Goal: Information Seeking & Learning: Learn about a topic

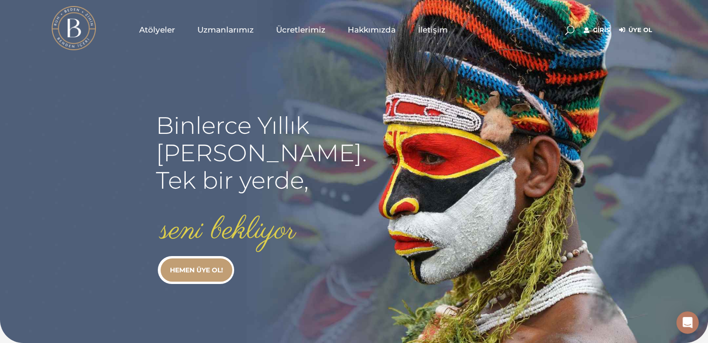
type input "[EMAIL_ADDRESS][DOMAIN_NAME]"
click at [585, 32] on link "Giriş" at bounding box center [596, 30] width 26 height 11
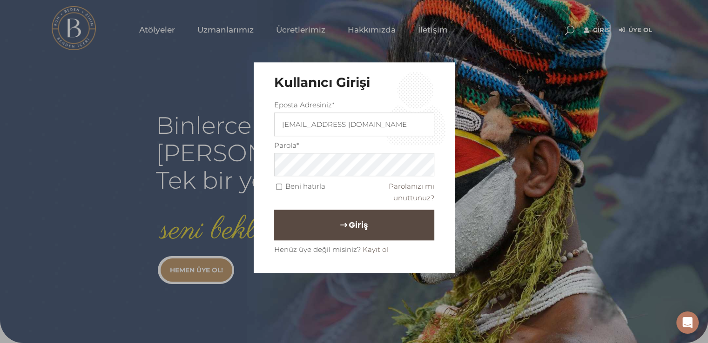
click at [328, 222] on button "Giriş" at bounding box center [354, 225] width 160 height 31
click at [367, 229] on button "Giriş" at bounding box center [354, 225] width 160 height 31
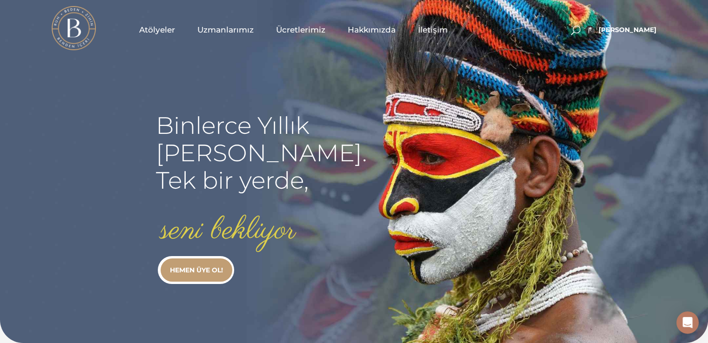
click at [161, 28] on span "Atölyeler" at bounding box center [157, 30] width 36 height 11
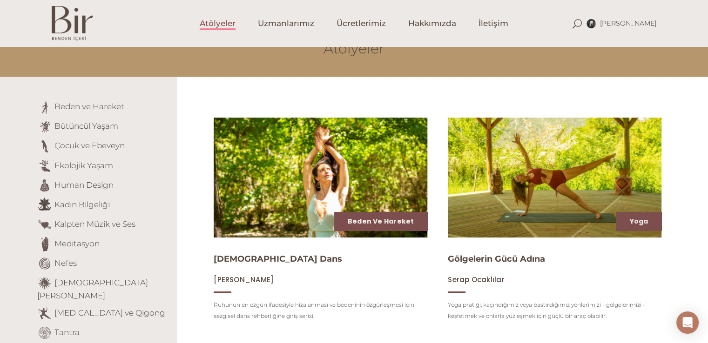
scroll to position [93, 0]
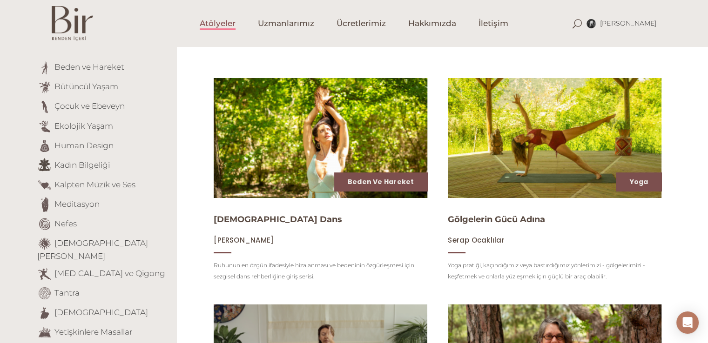
click at [73, 133] on li "Ekolojik Yaşam" at bounding box center [103, 126] width 133 height 15
click at [73, 125] on link "Ekolojik Yaşam" at bounding box center [83, 125] width 59 height 9
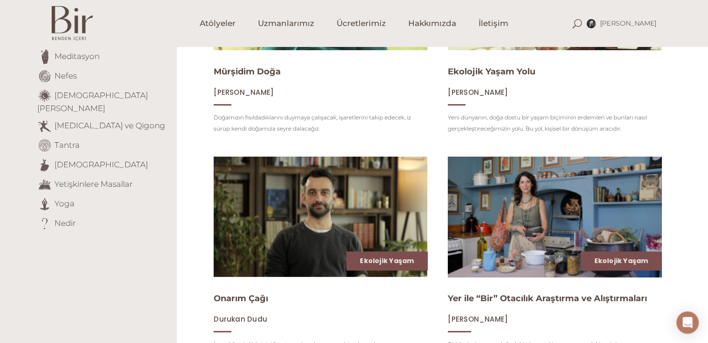
scroll to position [326, 0]
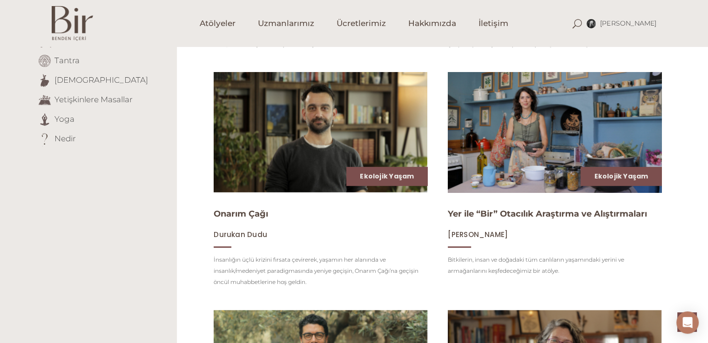
click at [602, 166] on img at bounding box center [554, 133] width 220 height 124
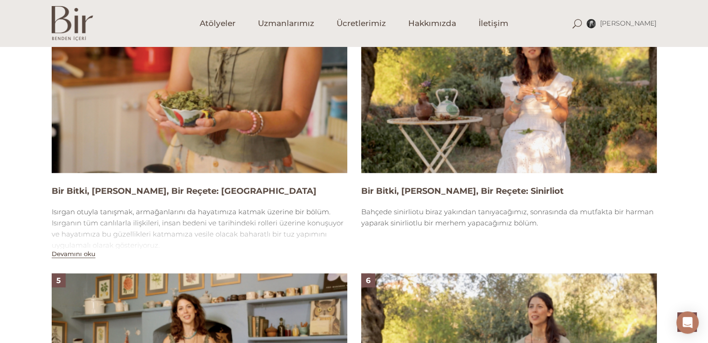
scroll to position [1023, 0]
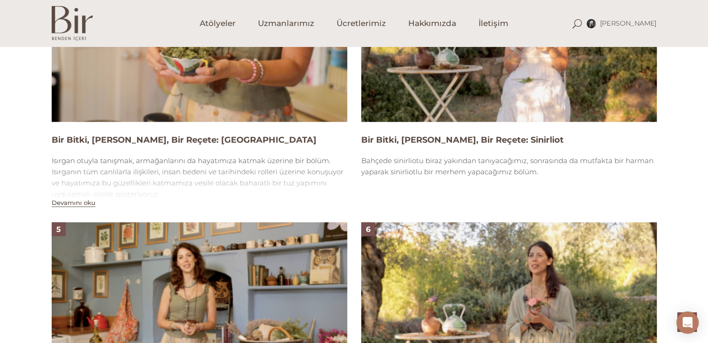
click at [422, 68] on img at bounding box center [508, 39] width 295 height 166
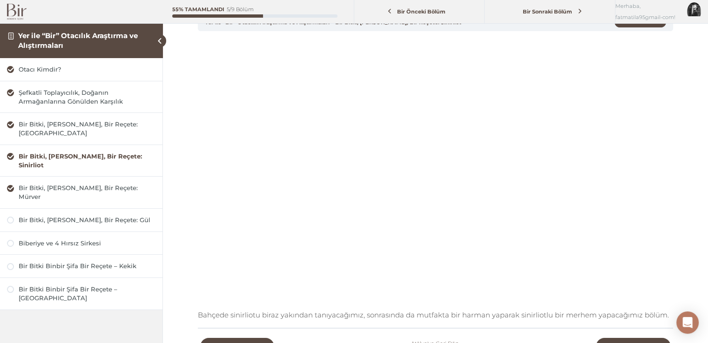
scroll to position [93, 0]
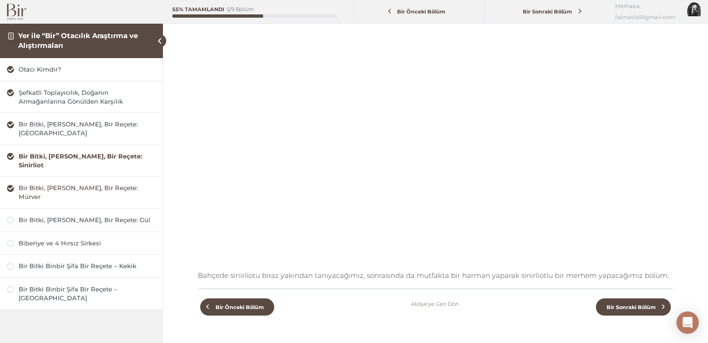
click at [76, 184] on div "Bir Bitki, [PERSON_NAME], Bir Reçete: Mürver" at bounding box center [87, 193] width 137 height 18
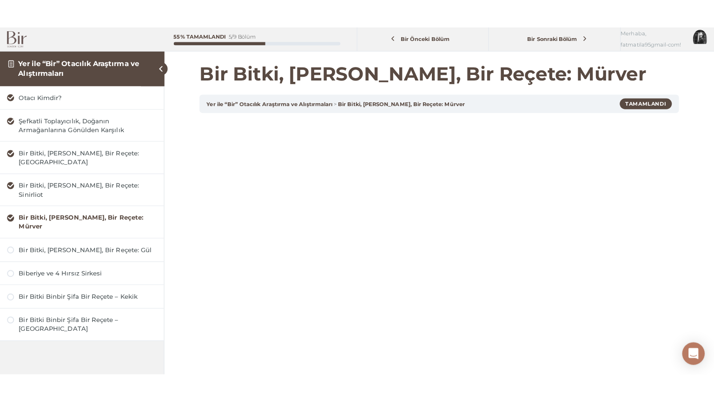
scroll to position [47, 0]
